Goal: Register for event/course

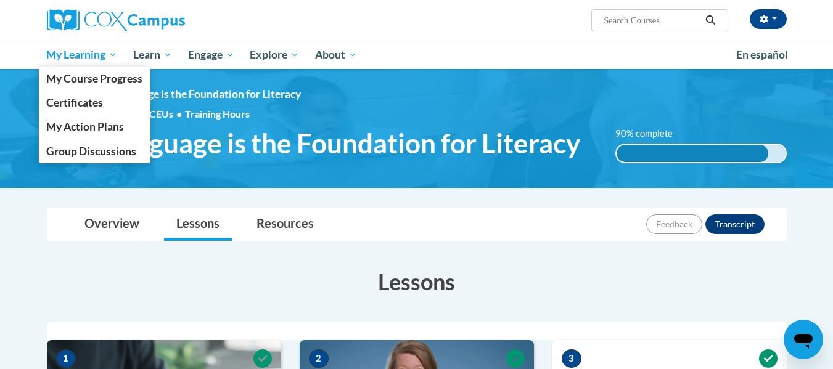
click at [70, 51] on span "My Learning" at bounding box center [81, 54] width 71 height 15
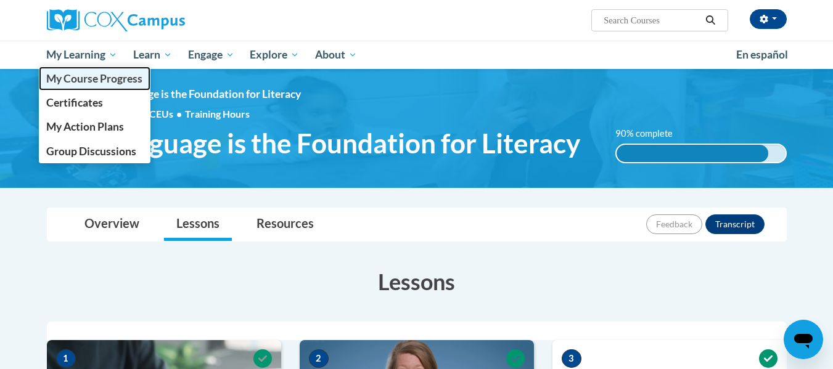
click at [83, 75] on span "My Course Progress" at bounding box center [94, 78] width 96 height 13
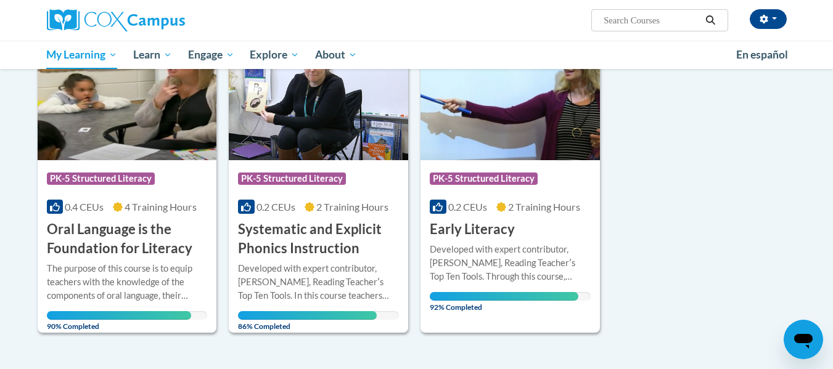
scroll to position [191, 0]
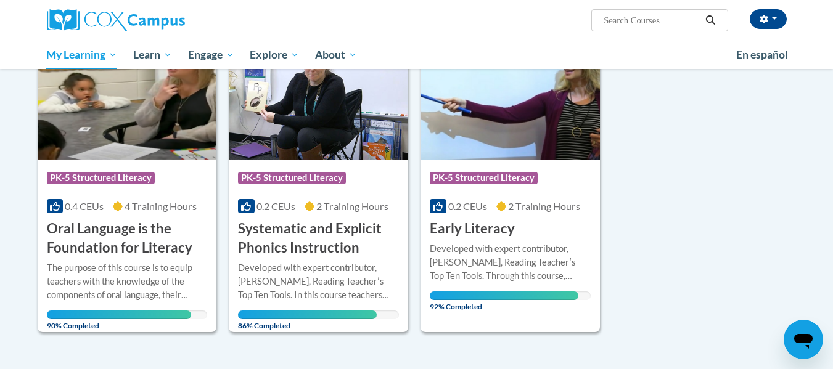
click at [633, 9] on span "Search Search..." at bounding box center [659, 20] width 136 height 22
click at [622, 25] on input "Search..." at bounding box center [652, 20] width 99 height 15
type input "fluency"
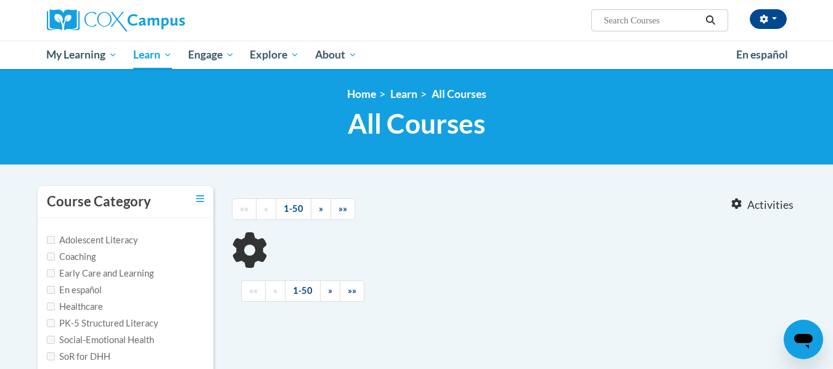
type input "fluency"
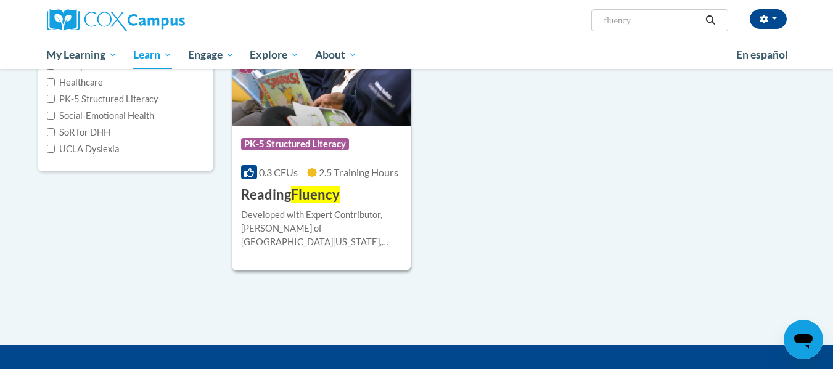
scroll to position [226, 0]
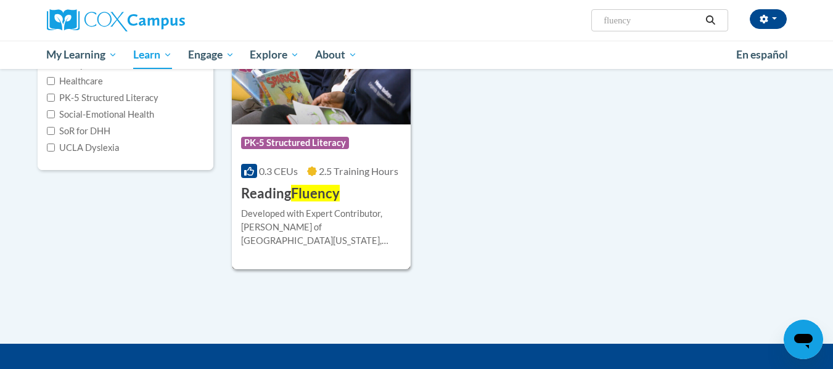
click at [289, 121] on img at bounding box center [321, 62] width 179 height 126
click at [285, 141] on span "PK-5 Structured Literacy" at bounding box center [295, 143] width 108 height 12
click at [326, 207] on div at bounding box center [321, 207] width 161 height 1
click at [308, 140] on span "PK-5 Structured Literacy" at bounding box center [295, 143] width 108 height 12
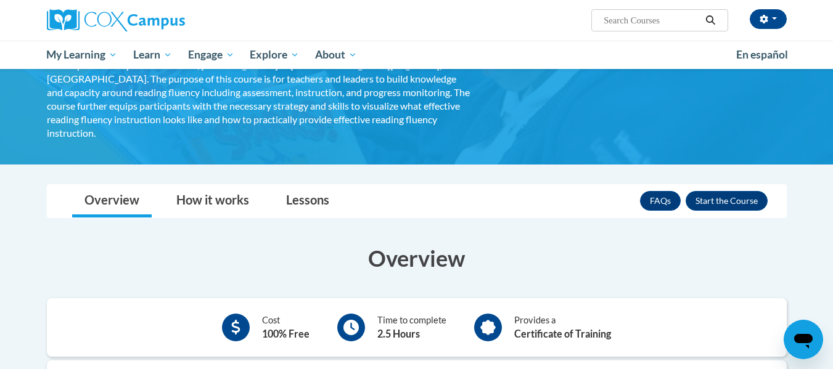
scroll to position [100, 0]
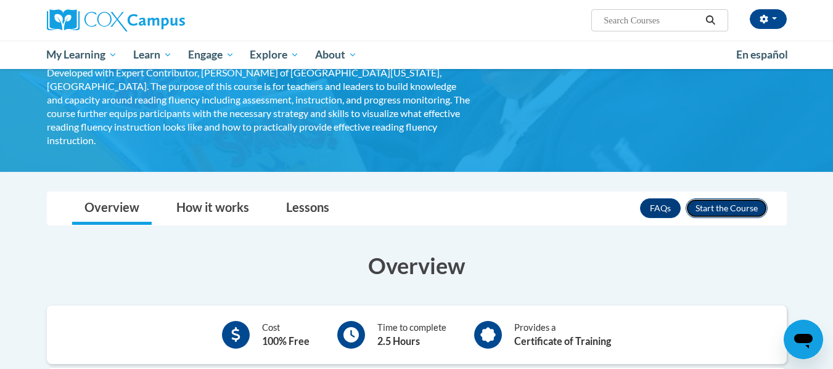
click at [717, 199] on button "Enroll" at bounding box center [727, 209] width 82 height 20
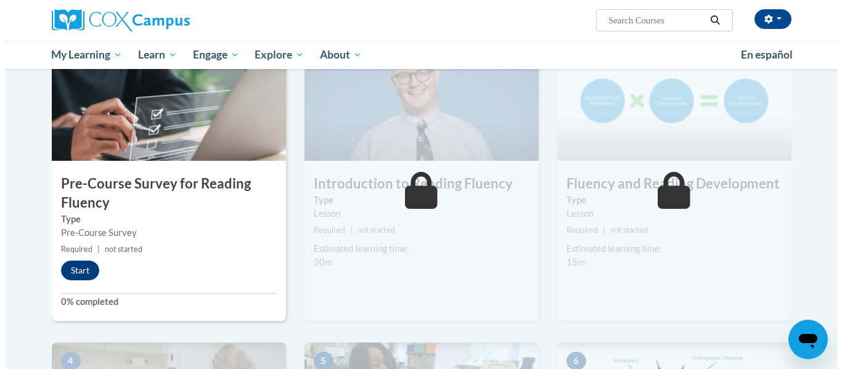
scroll to position [303, 0]
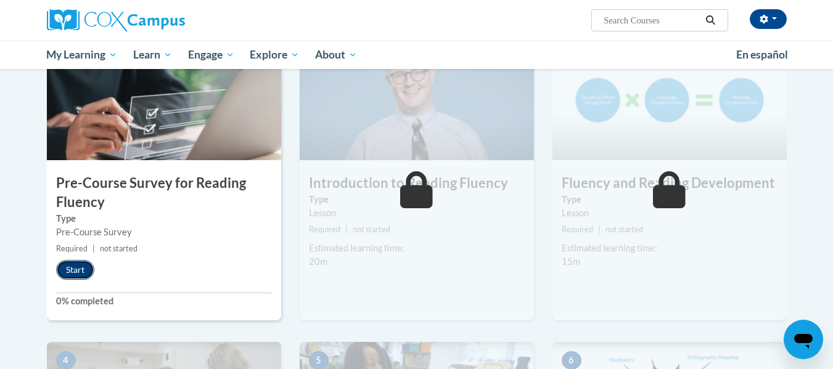
click at [68, 263] on button "Start" at bounding box center [75, 270] width 38 height 20
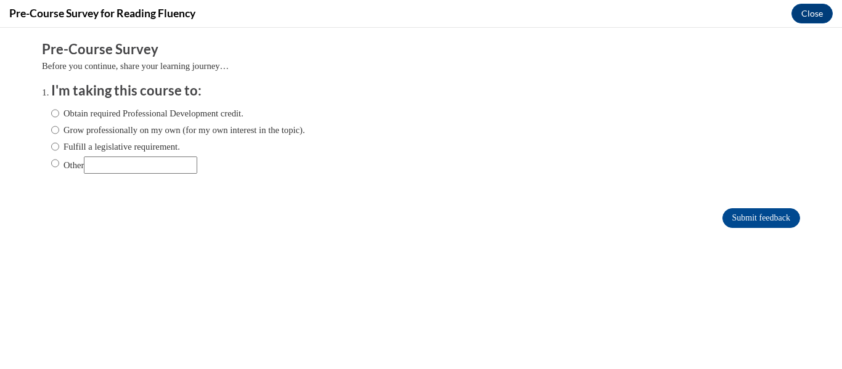
scroll to position [0, 0]
click at [51, 131] on input "Grow professionally on my own (for my own interest in the topic)." at bounding box center [55, 130] width 8 height 14
radio input "true"
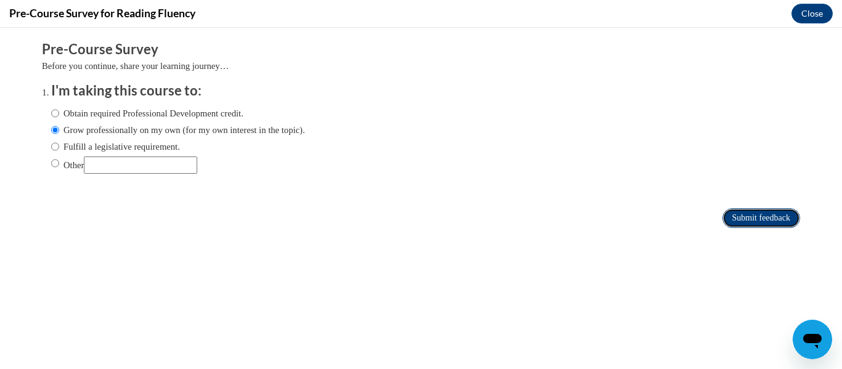
click at [749, 217] on input "Submit feedback" at bounding box center [762, 218] width 78 height 20
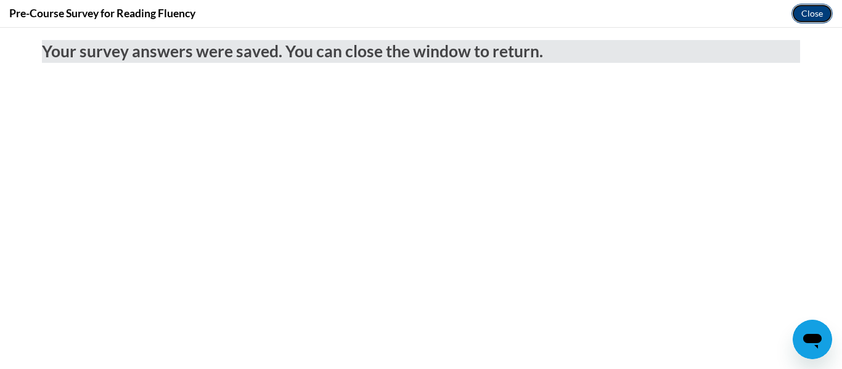
click at [812, 17] on button "Close" at bounding box center [812, 14] width 41 height 20
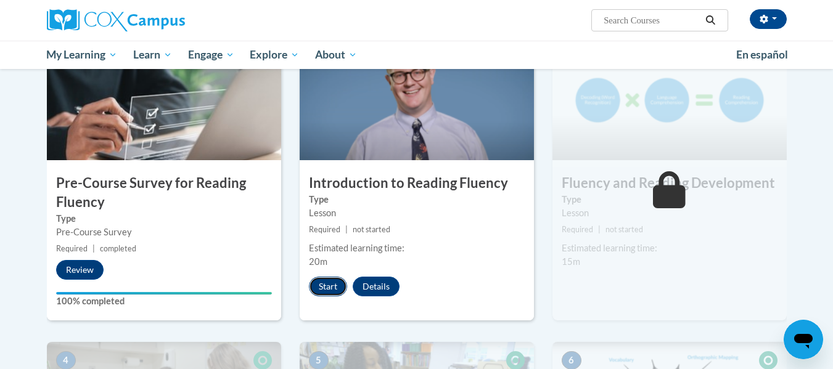
click at [325, 282] on button "Start" at bounding box center [328, 287] width 38 height 20
